Goal: Task Accomplishment & Management: Use online tool/utility

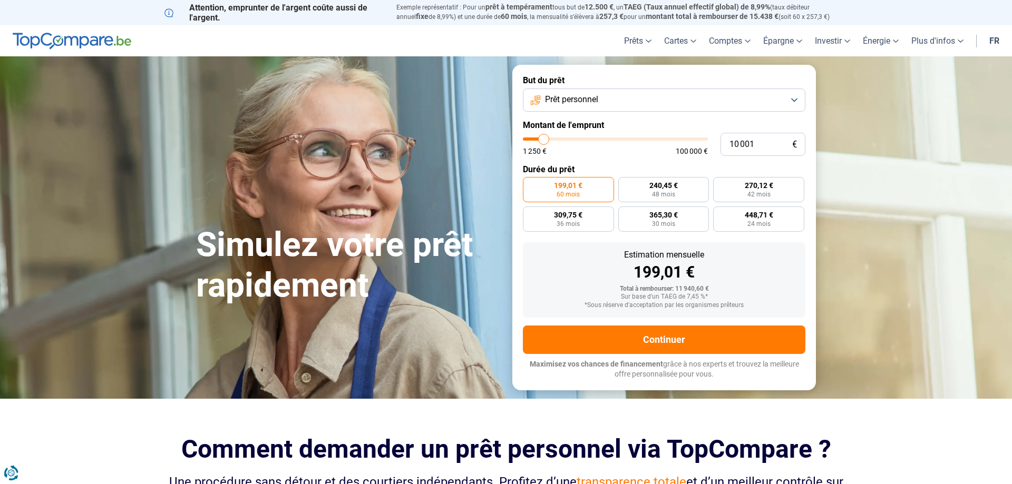
type input "17 750"
type input "17500"
click at [557, 141] on input "range" at bounding box center [615, 139] width 185 height 3
type input "17 500"
radio input "false"
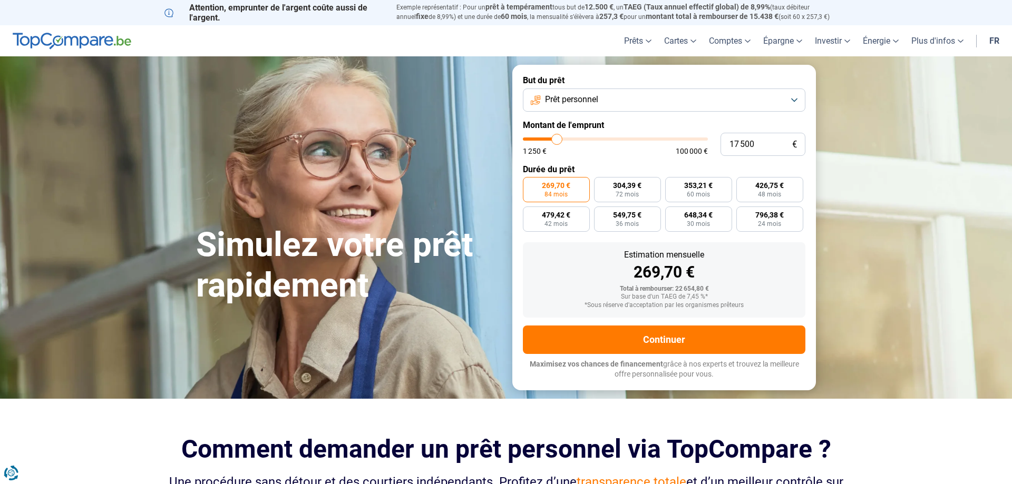
type input "18 500"
type input "18500"
type input "19 500"
type input "19500"
type input "20 500"
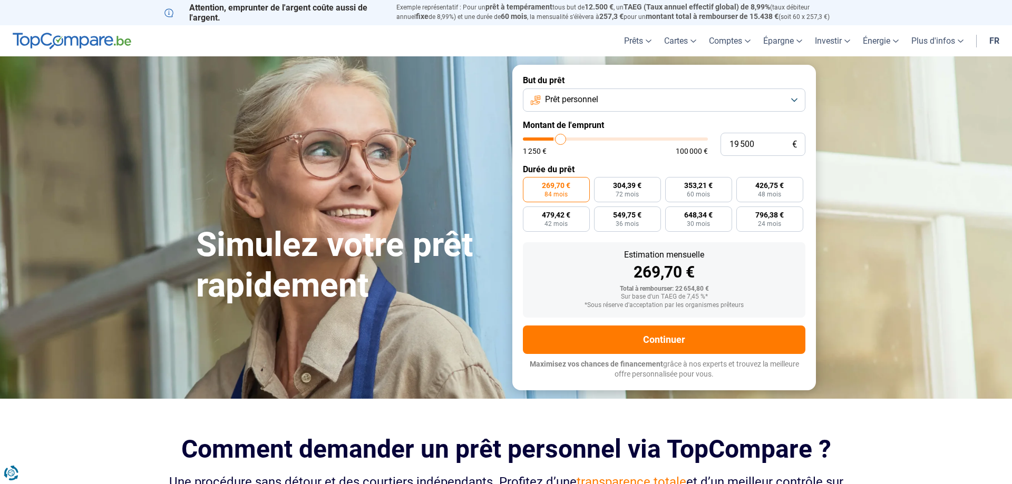
type input "20500"
type input "21 000"
type input "21000"
type input "21 750"
type input "21750"
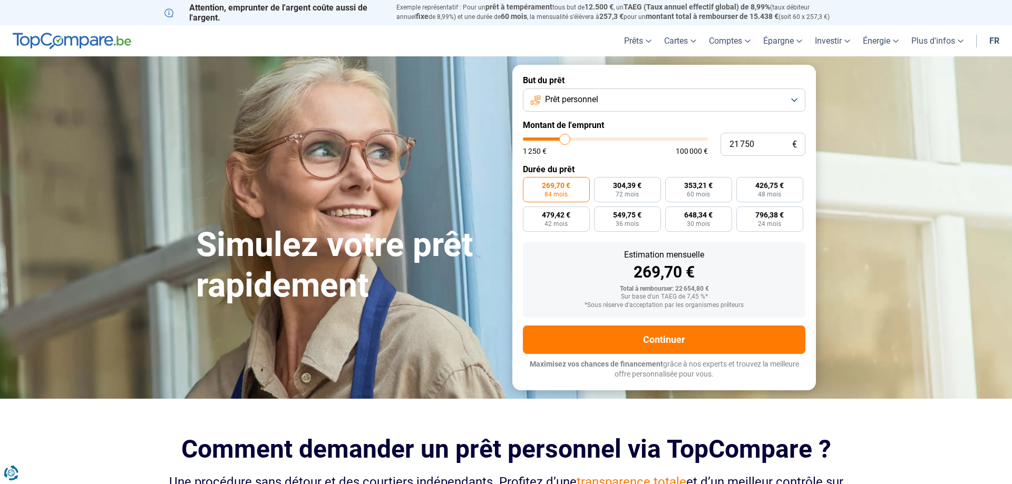
type input "22 000"
type input "22000"
type input "20 500"
type input "20500"
type input "18 750"
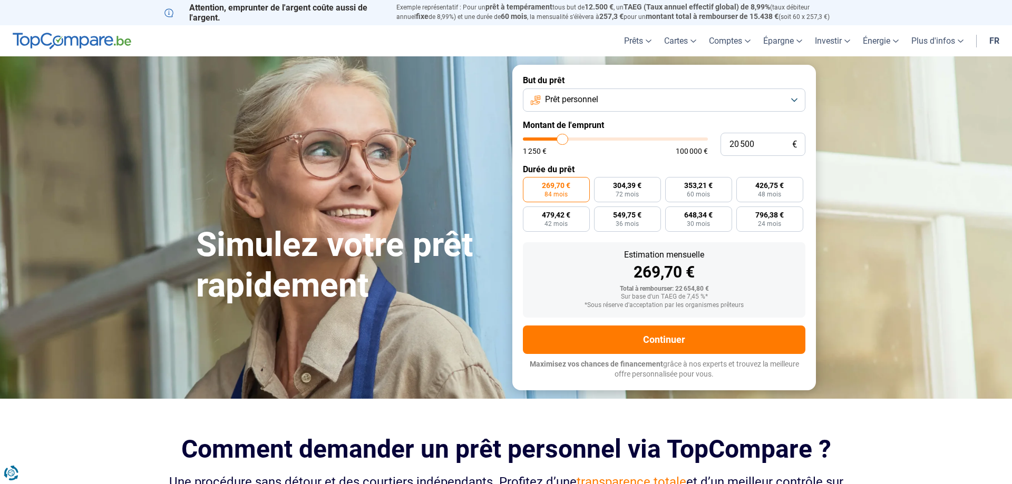
type input "18750"
type input "17 500"
type input "17500"
type input "17 250"
type input "17250"
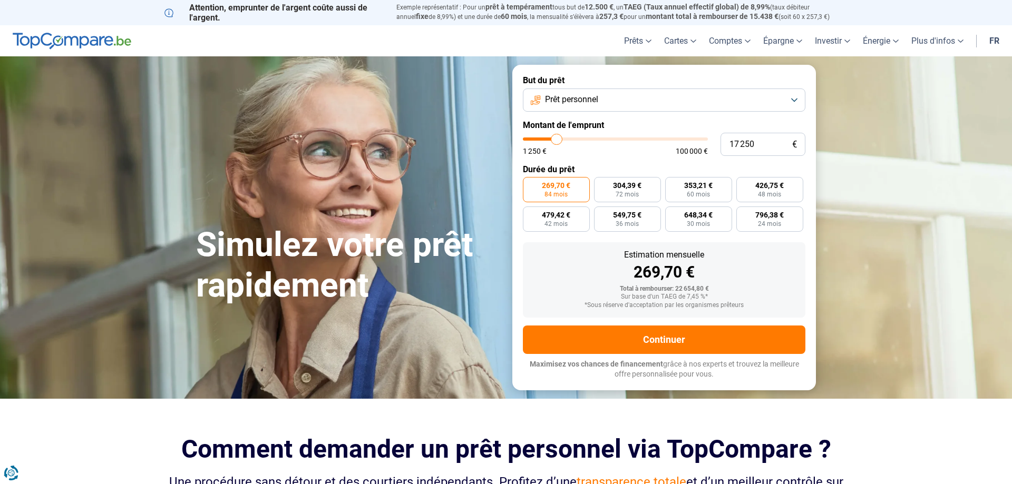
type input "17 000"
type input "17000"
type input "16 750"
type input "16750"
type input "16 000"
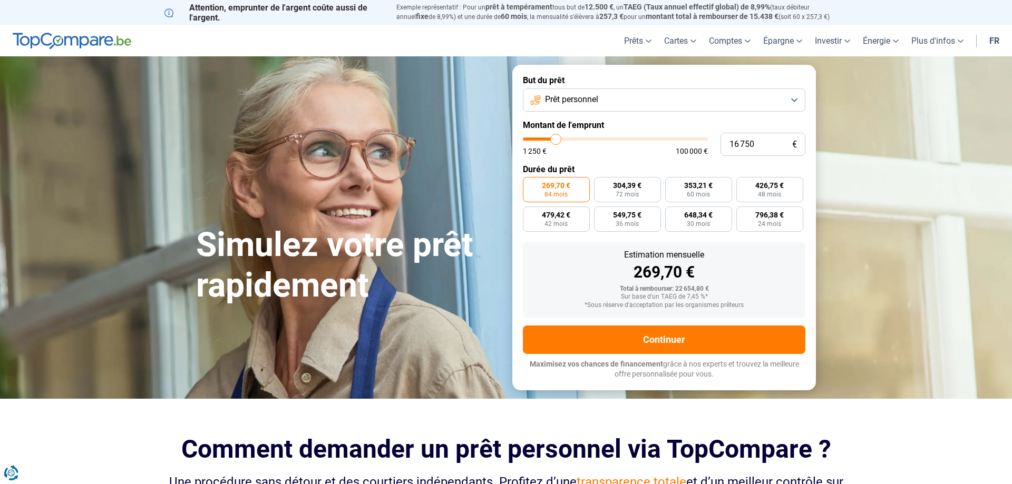
type input "16000"
type input "15 250"
type input "15250"
type input "13 000"
type input "13000"
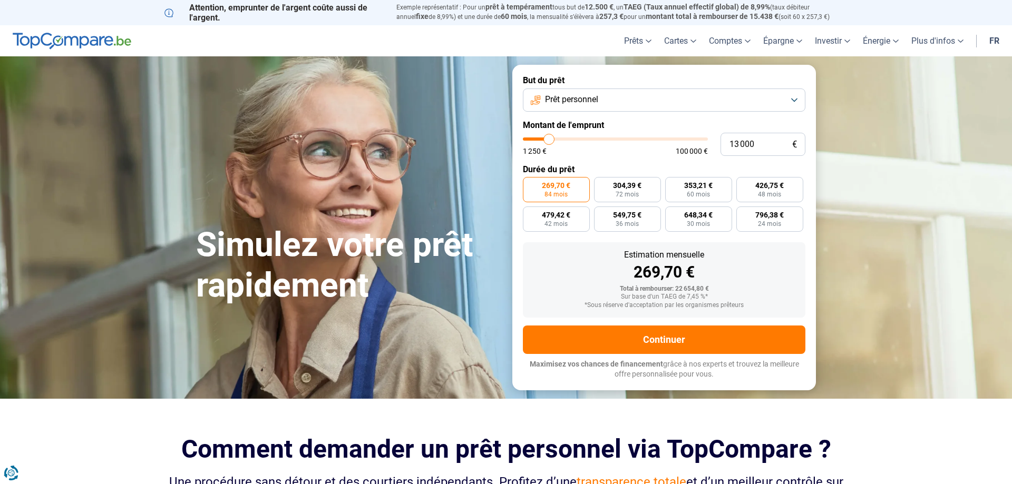
type input "11 750"
type input "11750"
type input "10 250"
type input "10250"
type input "8 250"
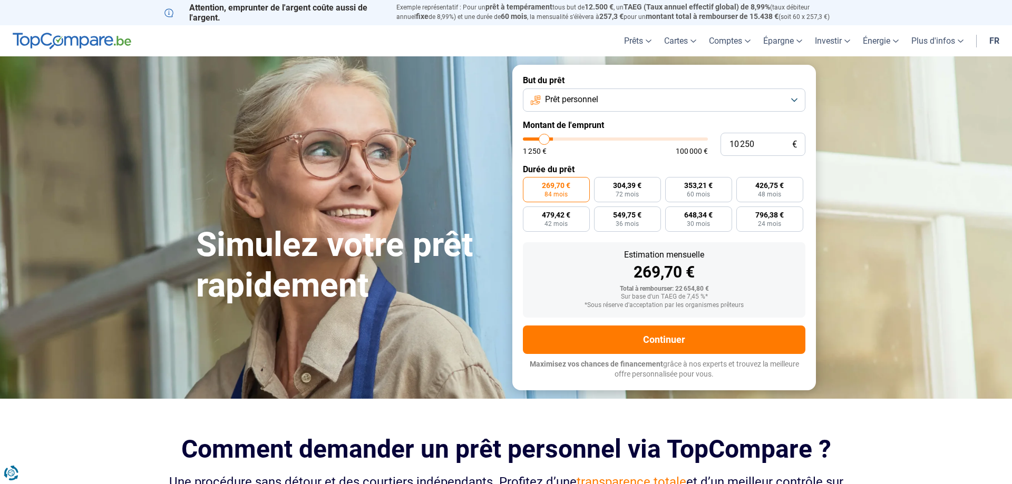
type input "8250"
type input "7 250"
type input "7250"
type input "6 750"
type input "6750"
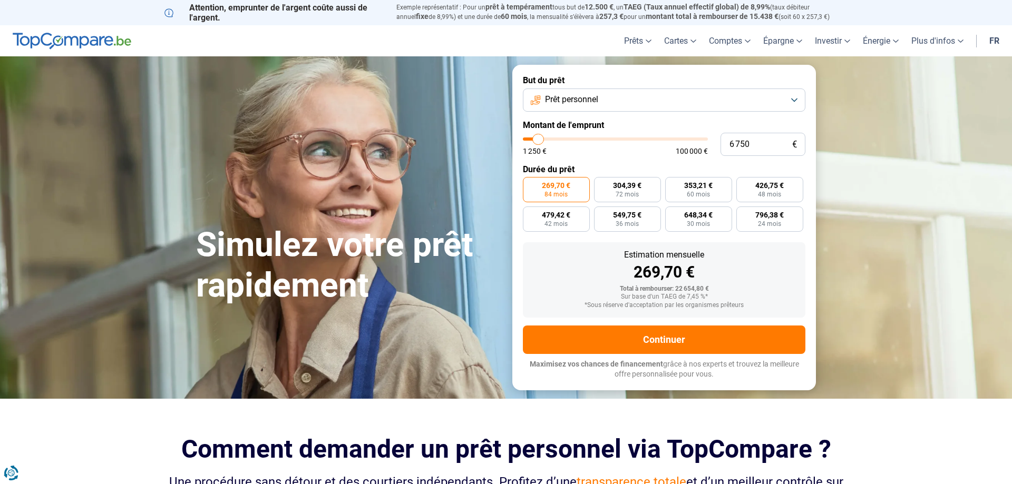
type input "6 500"
type input "6500"
type input "5 750"
type input "5750"
type input "3 000"
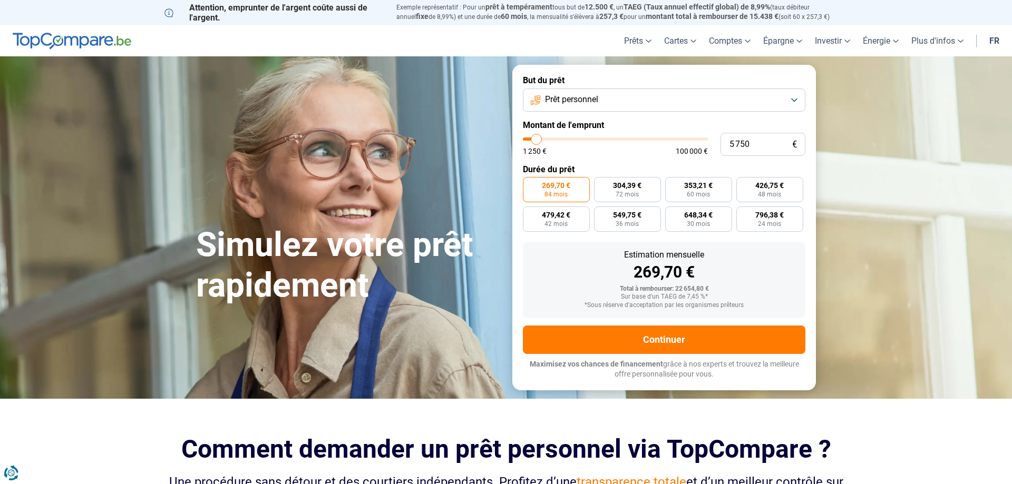
type input "3000"
type input "2 250"
type input "2250"
type input "2 500"
type input "2500"
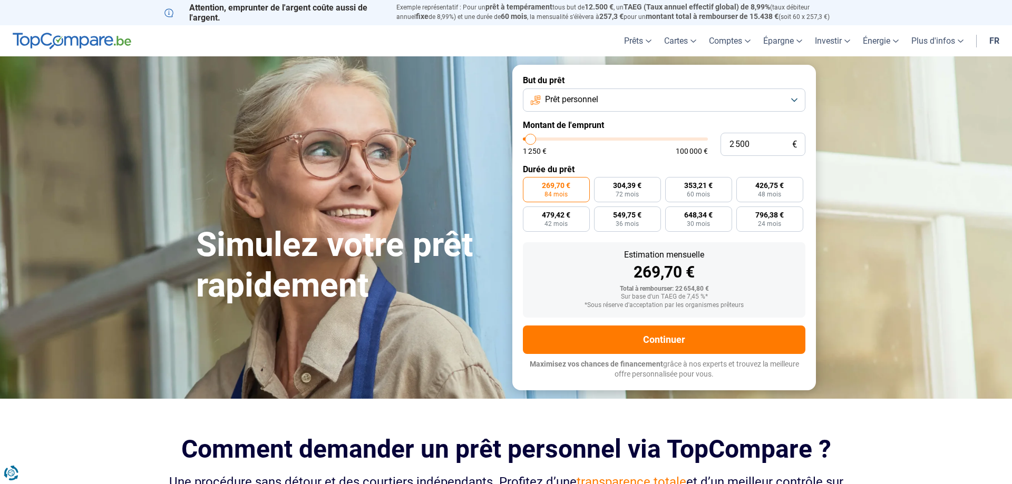
type input "3 000"
type input "3000"
type input "3 250"
type input "3250"
type input "4 750"
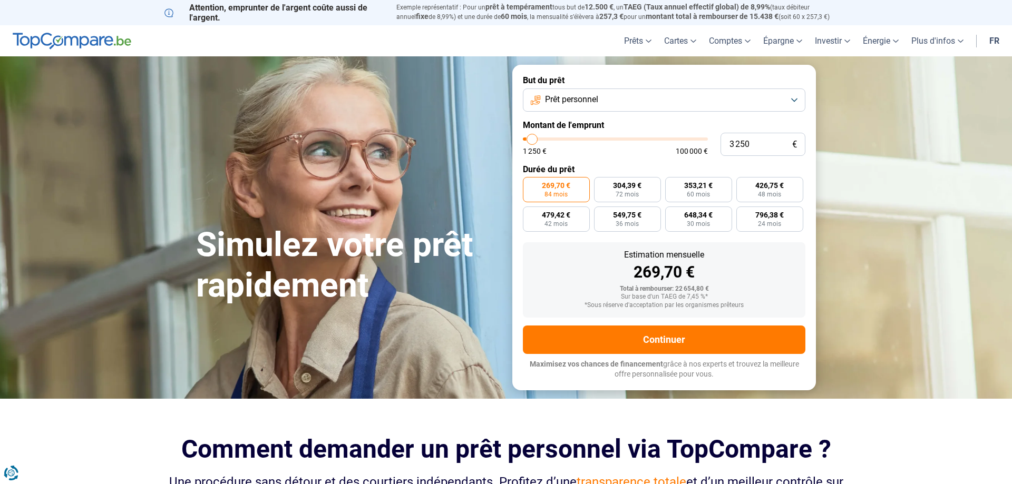
type input "4750"
type input "5 500"
type input "5500"
type input "5 750"
type input "5750"
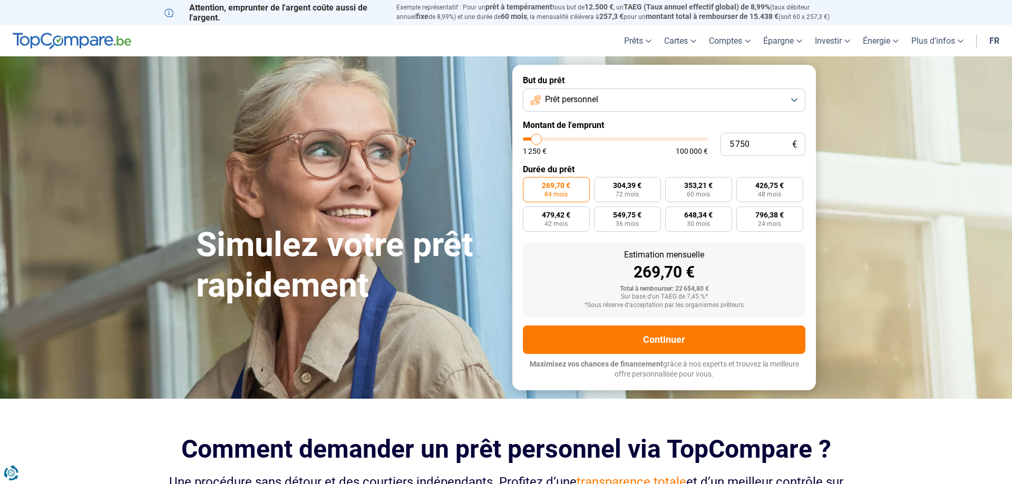
type input "5 500"
type input "5500"
type input "4 750"
type input "4750"
type input "4 000"
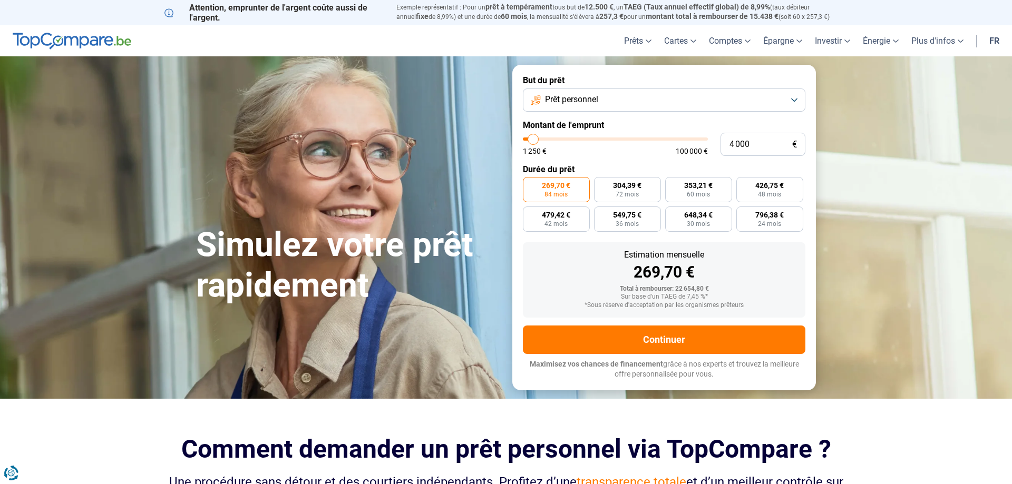
drag, startPoint x: 557, startPoint y: 141, endPoint x: 533, endPoint y: 146, distance: 24.8
type input "4000"
click at [533, 141] on input "range" at bounding box center [615, 139] width 185 height 3
radio input "true"
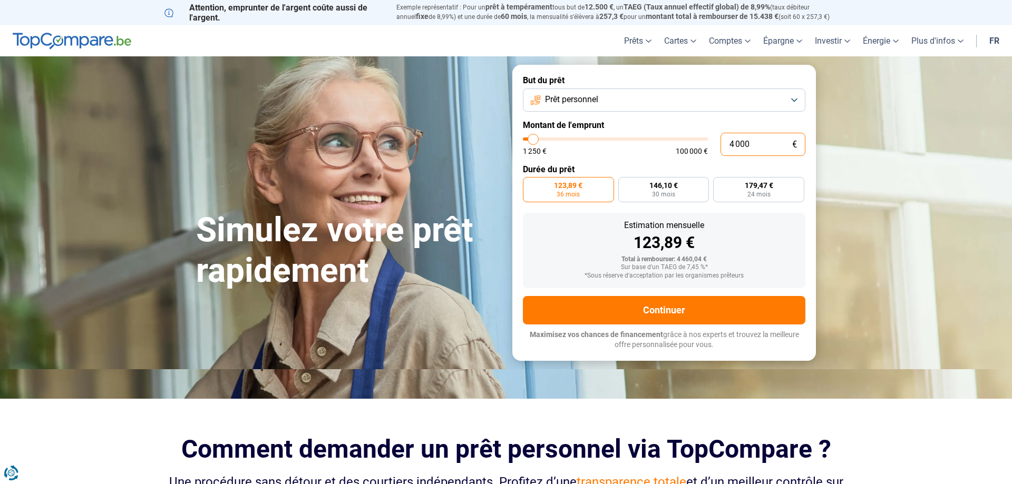
click at [776, 146] on input "4 000" at bounding box center [762, 144] width 85 height 23
drag, startPoint x: 776, startPoint y: 146, endPoint x: 577, endPoint y: 154, distance: 199.3
click at [720, 154] on input "4 000" at bounding box center [762, 144] width 85 height 23
type input "4"
type input "1250"
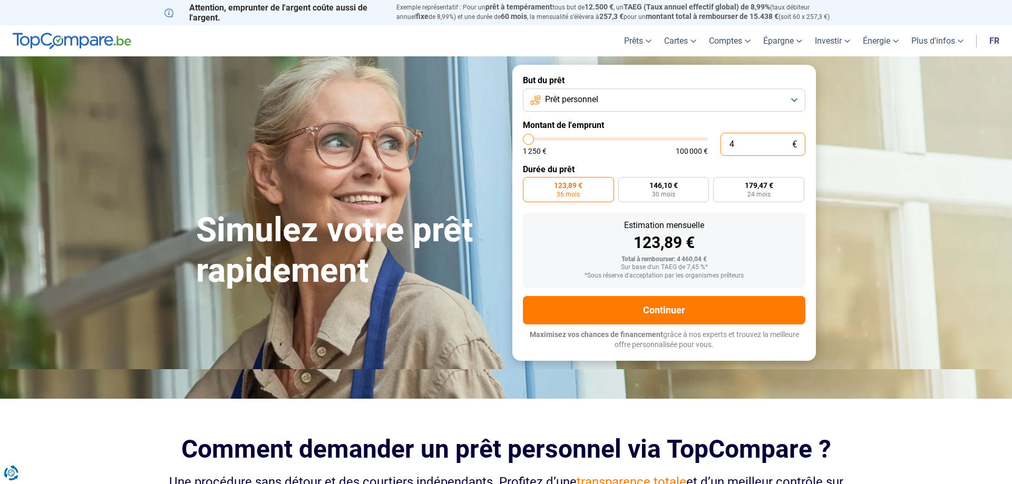
type input "42"
type input "1250"
type input "423"
type input "1250"
type input "4 235"
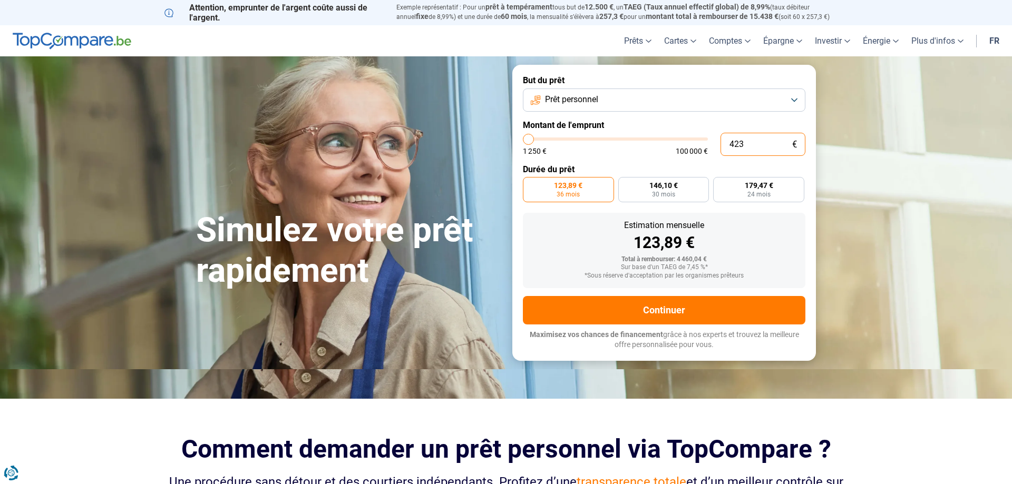
type input "4250"
type input "4 235"
type input "4250"
click at [786, 251] on div "Estimation mensuelle 131,17 € Total à rembourser: 4 722,12 € Sur base d'un TAEG…" at bounding box center [664, 250] width 282 height 75
click at [769, 99] on button "Prêt personnel" at bounding box center [664, 100] width 282 height 23
